Goal: Information Seeking & Learning: Find specific fact

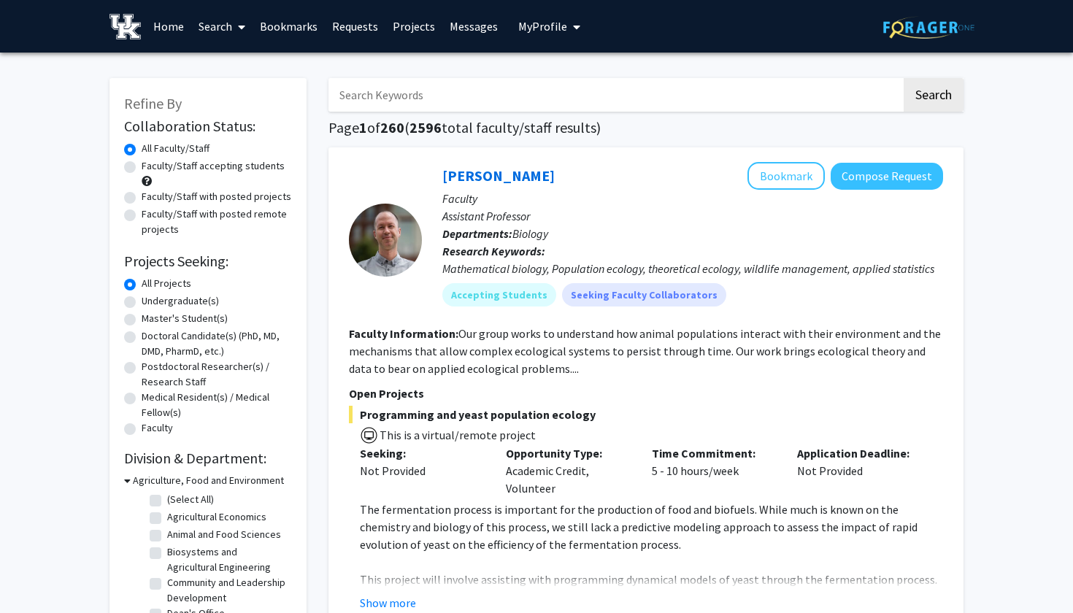
click at [372, 92] on input "Search Keywords" at bounding box center [615, 95] width 573 height 34
click at [933, 97] on button "Search" at bounding box center [934, 95] width 60 height 34
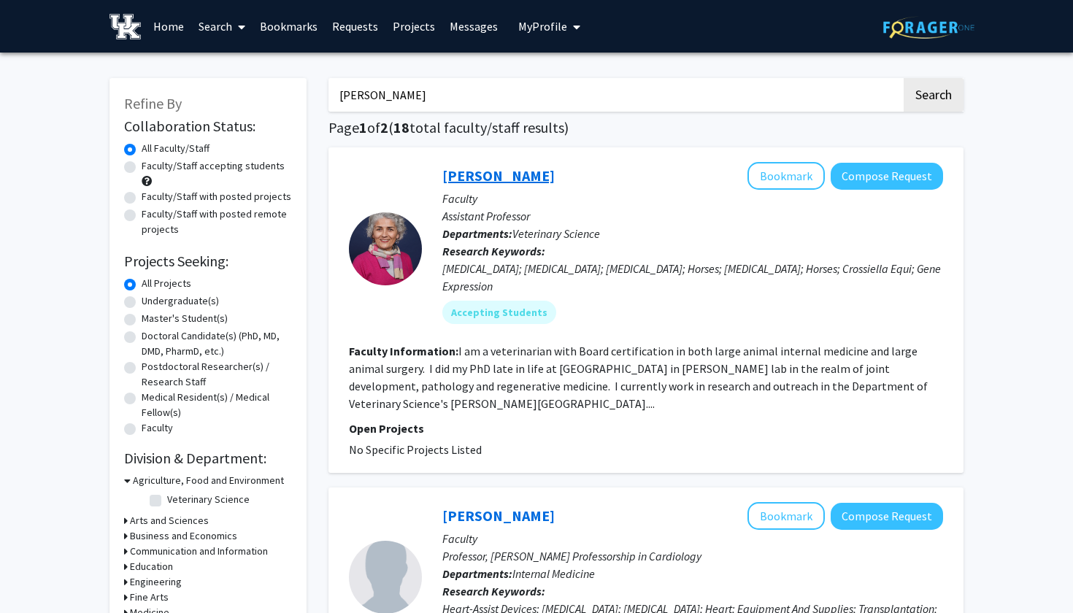
type input "[PERSON_NAME]"
click at [483, 177] on link "[PERSON_NAME]" at bounding box center [498, 175] width 112 height 18
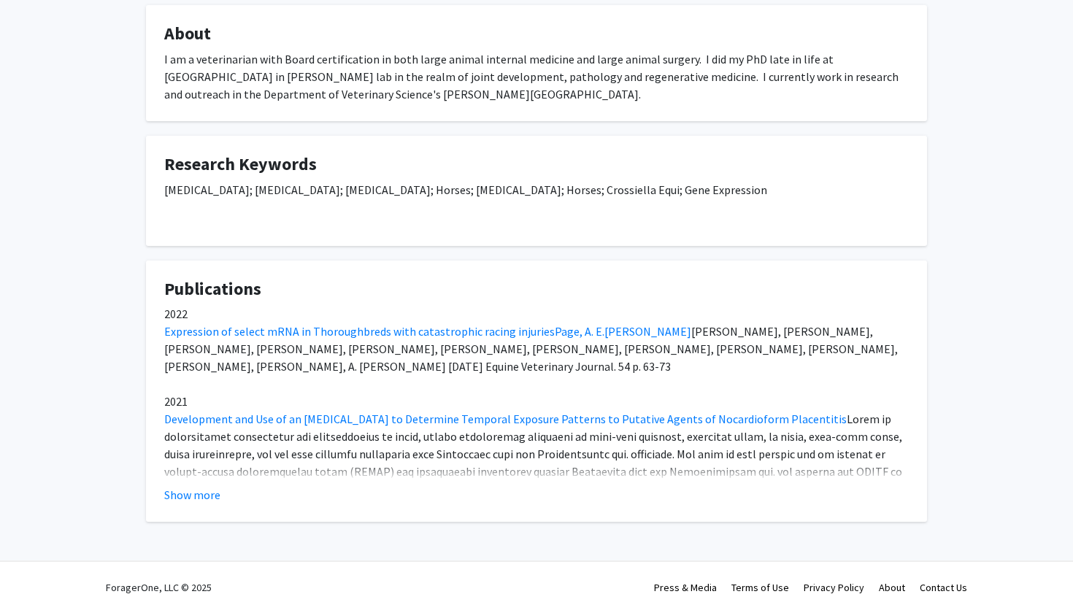
scroll to position [261, 0]
click at [179, 494] on button "Show more" at bounding box center [192, 495] width 56 height 18
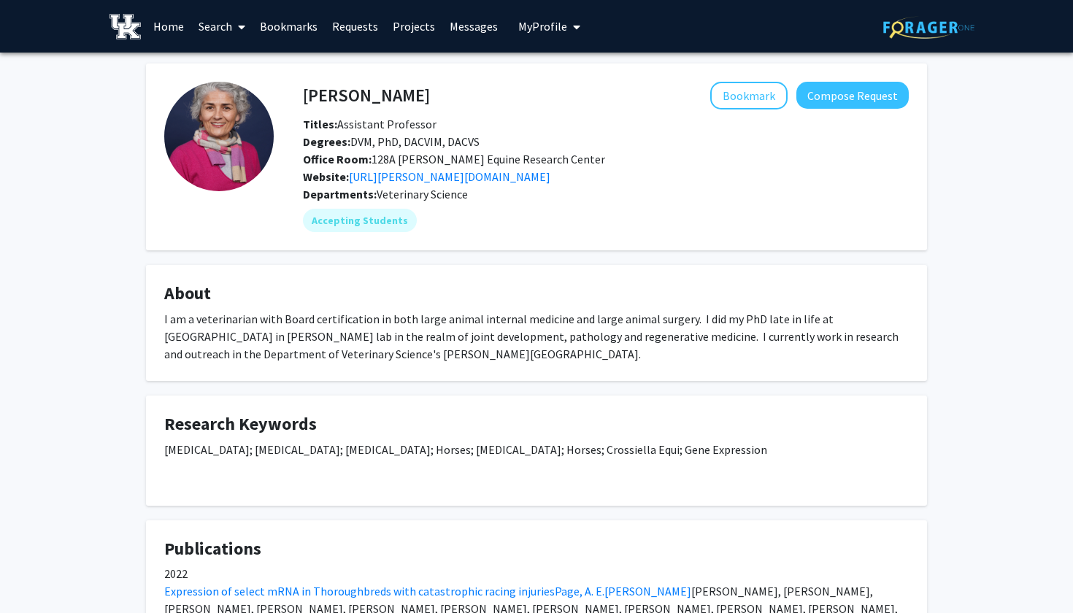
scroll to position [0, 0]
click at [399, 180] on link "[URL][PERSON_NAME][DOMAIN_NAME]" at bounding box center [450, 176] width 202 height 15
click at [355, 223] on mat-chip "Accepting Students" at bounding box center [360, 220] width 114 height 23
click at [522, 229] on div "Accepting Students" at bounding box center [606, 220] width 612 height 29
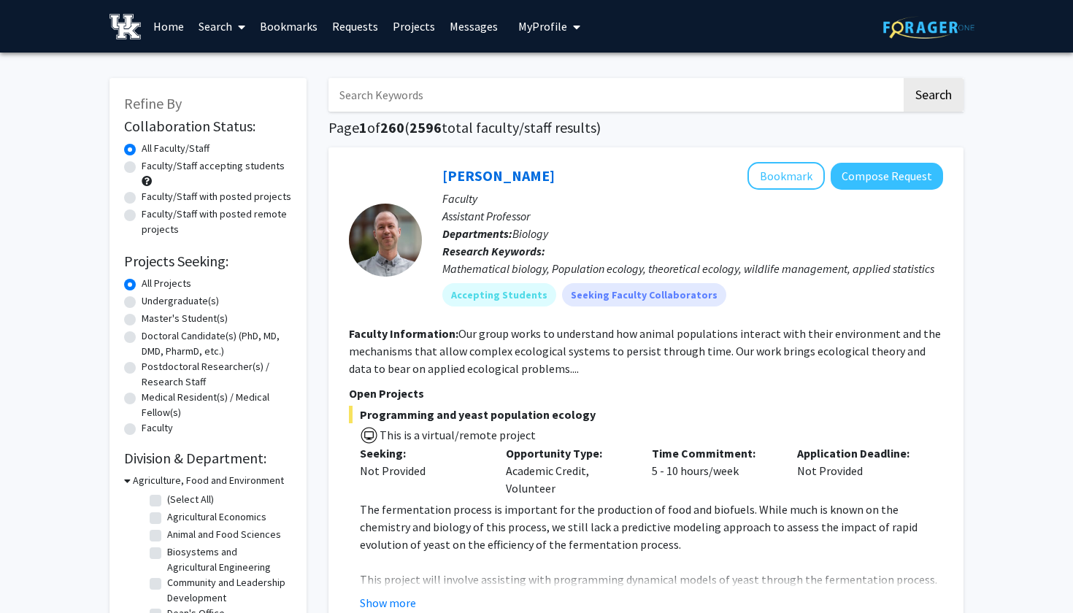
click at [378, 99] on input "Search Keywords" at bounding box center [615, 95] width 573 height 34
type input "equine"
click at [933, 97] on button "Search" at bounding box center [934, 95] width 60 height 34
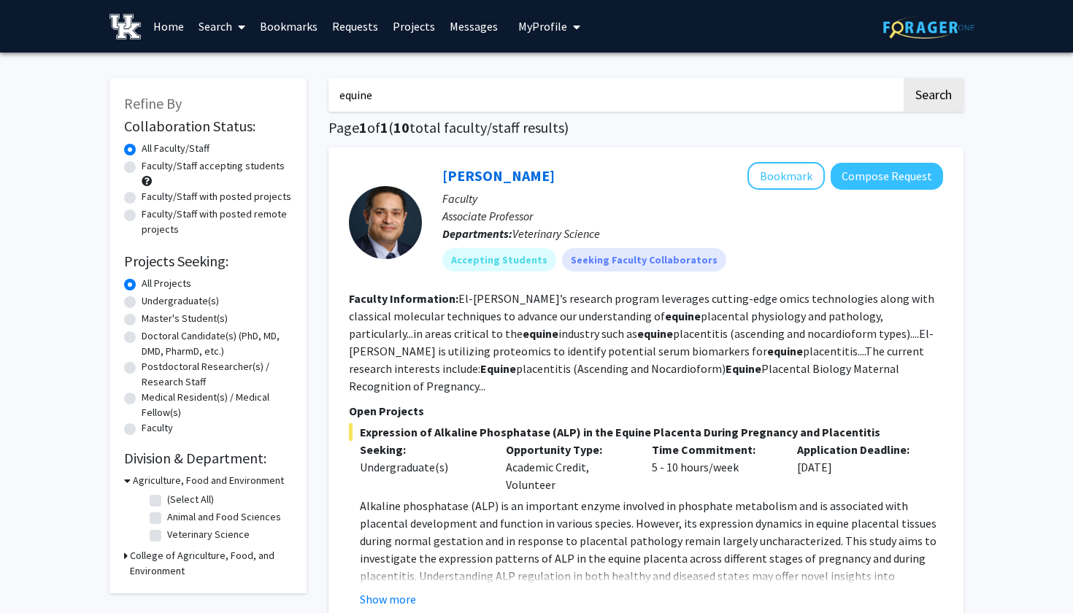
drag, startPoint x: 378, startPoint y: 97, endPoint x: 329, endPoint y: 97, distance: 49.7
click at [329, 97] on input "equine" at bounding box center [615, 95] width 573 height 34
type input "[PERSON_NAME]"
click at [933, 97] on button "Search" at bounding box center [934, 95] width 60 height 34
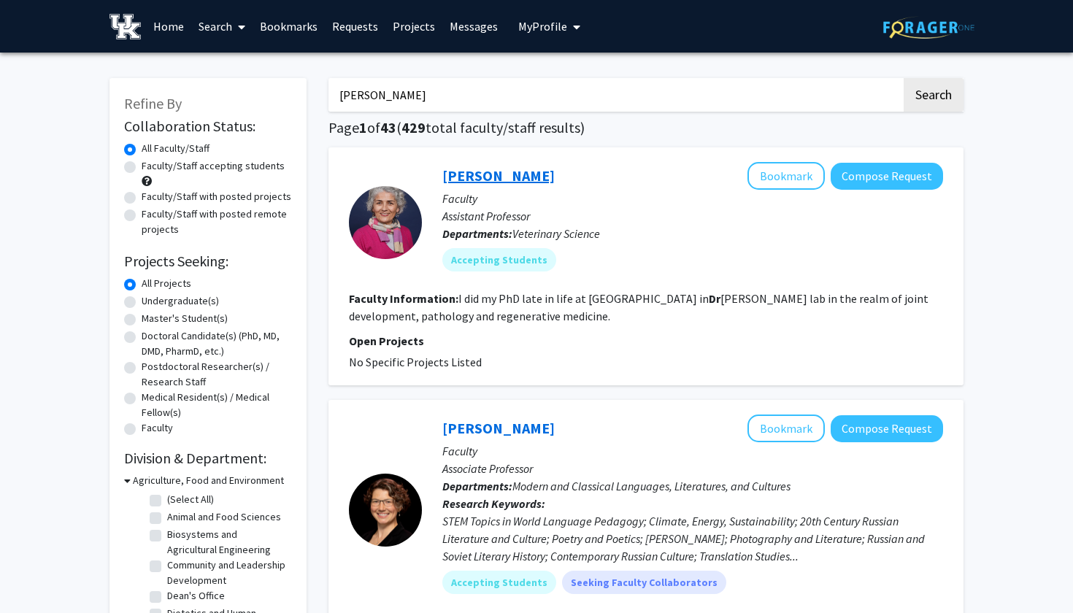
click at [493, 172] on link "[PERSON_NAME]" at bounding box center [498, 175] width 112 height 18
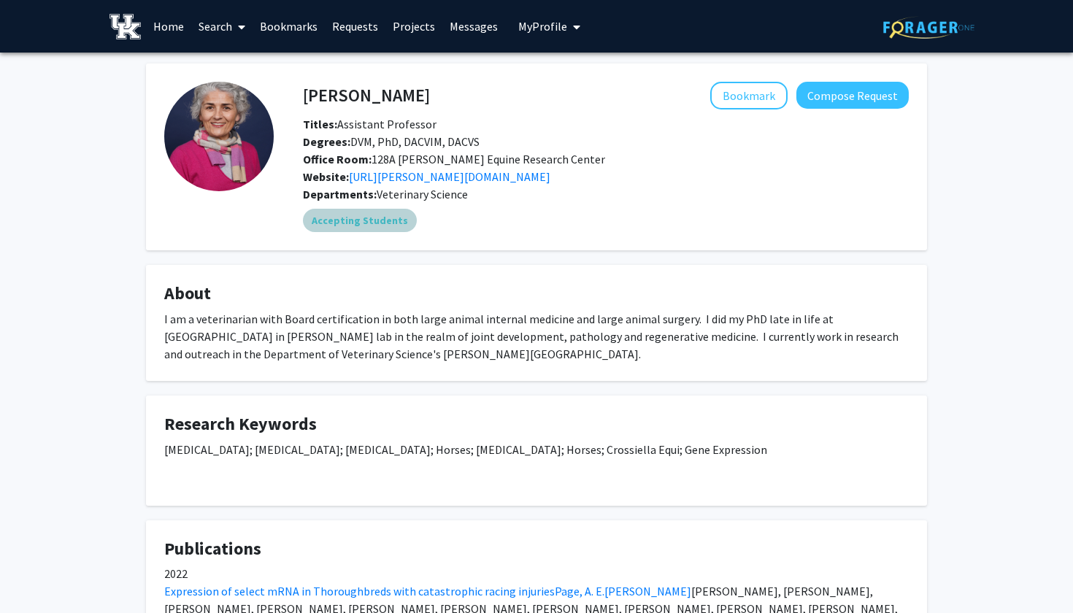
click at [380, 223] on mat-chip "Accepting Students" at bounding box center [360, 220] width 114 height 23
click at [522, 229] on div "Accepting Students" at bounding box center [606, 220] width 612 height 29
